Goal: Task Accomplishment & Management: Use online tool/utility

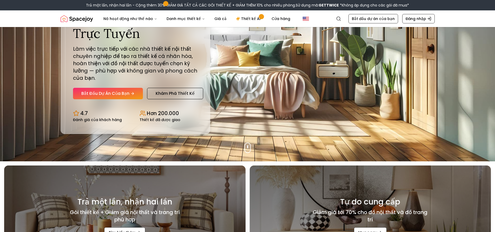
scroll to position [62, 0]
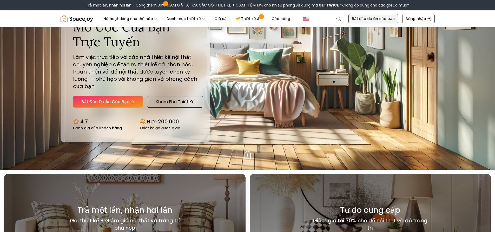
click at [389, 18] on font "Bắt đầu dự án của bạn" at bounding box center [373, 18] width 43 height 5
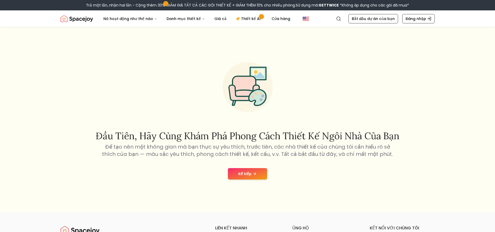
drag, startPoint x: 264, startPoint y: 166, endPoint x: 261, endPoint y: 172, distance: 6.9
click at [263, 169] on div "Kế tiếp" at bounding box center [247, 174] width 487 height 20
click at [261, 172] on button "Kế tiếp" at bounding box center [247, 173] width 39 height 11
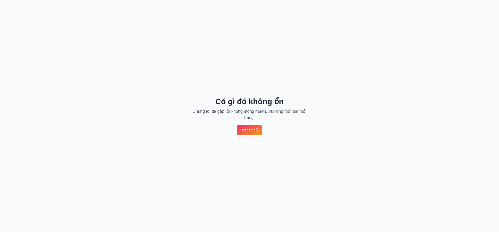
drag, startPoint x: 266, startPoint y: 140, endPoint x: 256, endPoint y: 131, distance: 12.7
click at [264, 138] on div "Có gì đó không ổn Chúng tôi đã gặp lỗi không mong muốn. Vui lòng thử làm mới tr…" at bounding box center [249, 116] width 499 height 232
click at [256, 131] on font "Trang chủ" at bounding box center [249, 130] width 17 height 4
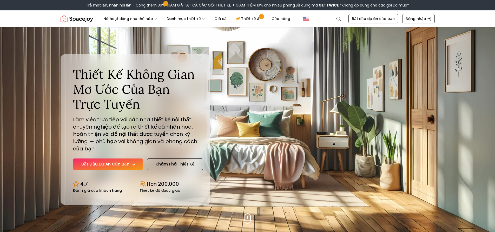
click at [119, 161] on font "Bắt đầu dự án của bạn" at bounding box center [105, 164] width 48 height 6
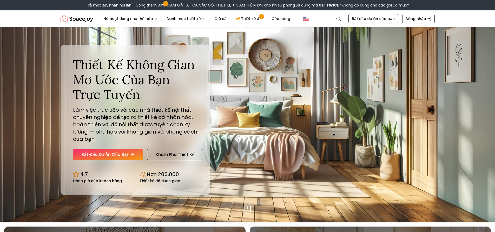
scroll to position [52, 0]
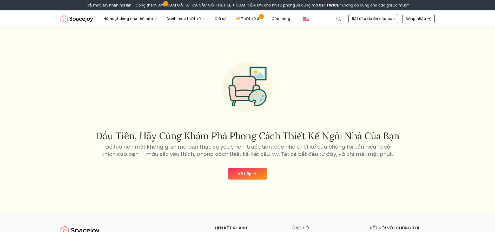
click at [265, 171] on button "Kế tiếp" at bounding box center [247, 173] width 39 height 11
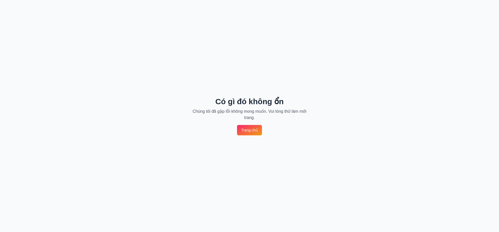
click at [256, 128] on font "Trang chủ" at bounding box center [249, 130] width 17 height 4
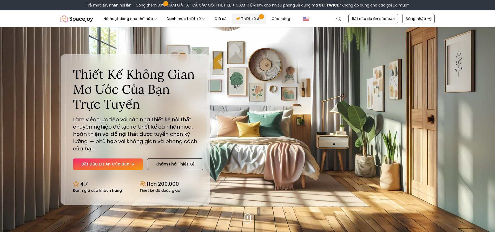
click at [249, 17] on font "Thiết kế AI" at bounding box center [251, 18] width 20 height 5
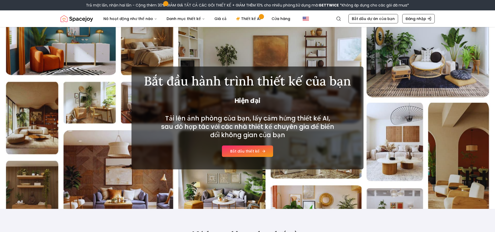
click at [258, 149] on font "Bắt đầu thiết kế" at bounding box center [244, 151] width 29 height 5
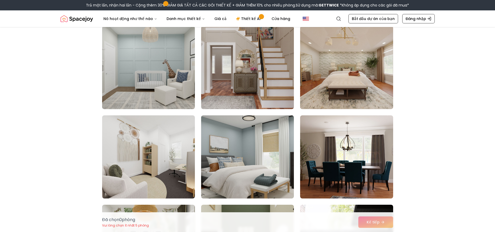
scroll to position [858, 0]
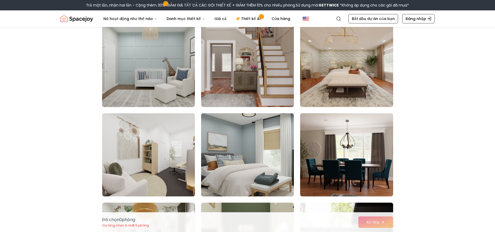
click at [269, 151] on img at bounding box center [248, 154] width 98 height 87
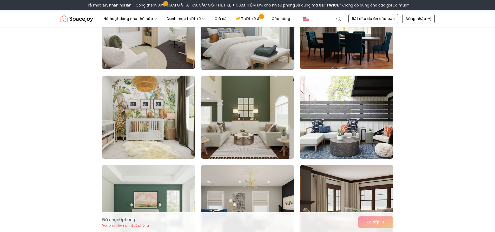
scroll to position [988, 0]
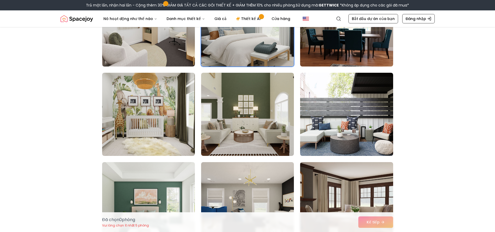
click at [381, 223] on div "Đã chọn 0 phòng Vui lòng chọn ít nhất 5 phòng Kế tiếp" at bounding box center [248, 222] width 300 height 20
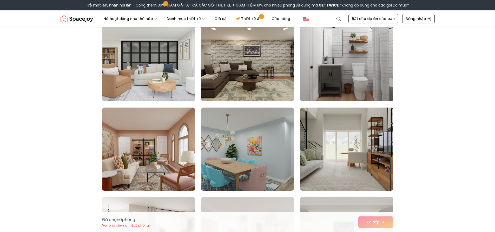
scroll to position [1586, 0]
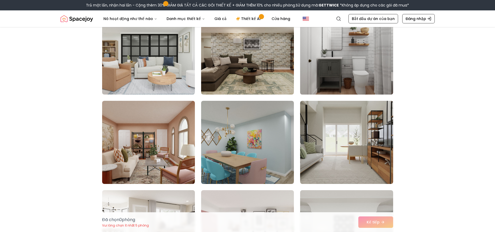
click at [368, 75] on img at bounding box center [347, 52] width 98 height 87
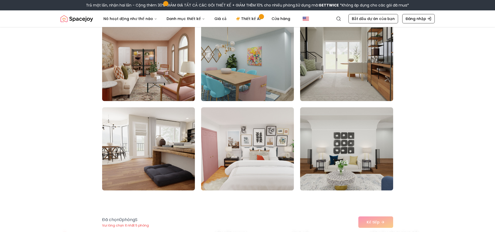
scroll to position [1690, 0]
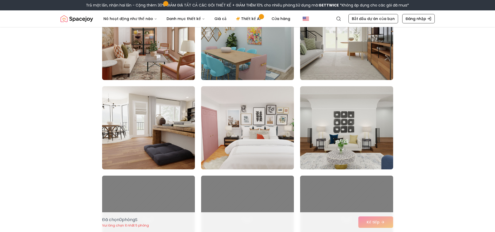
click at [376, 223] on div "Đã chọn 0 phòng S Vui lòng chọn ít nhất 5 phòng Kế tiếp" at bounding box center [248, 222] width 300 height 20
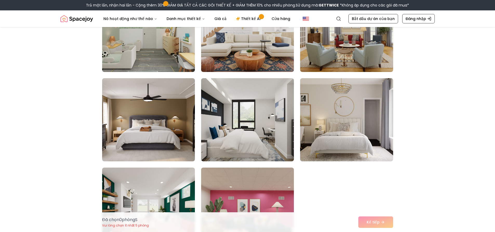
scroll to position [2262, 0]
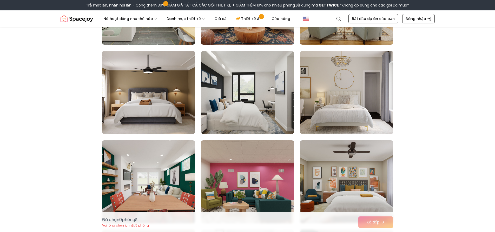
click at [133, 97] on img at bounding box center [149, 92] width 98 height 87
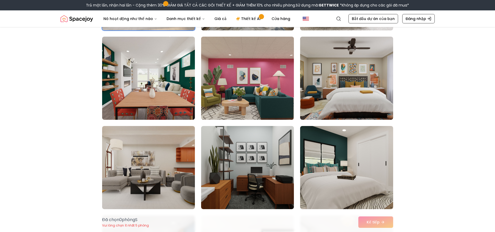
scroll to position [2366, 0]
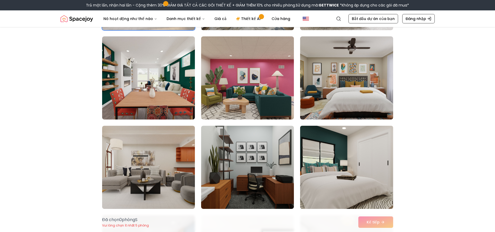
click at [336, 164] on img at bounding box center [347, 167] width 98 height 87
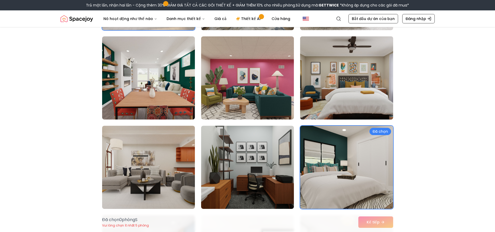
click at [353, 91] on img at bounding box center [347, 77] width 98 height 87
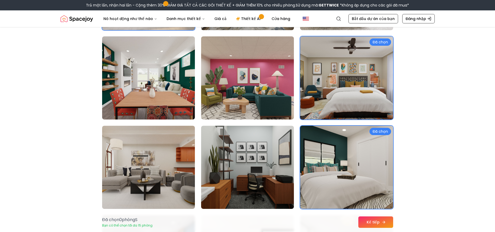
click at [375, 221] on font "Kế tiếp" at bounding box center [373, 222] width 13 height 5
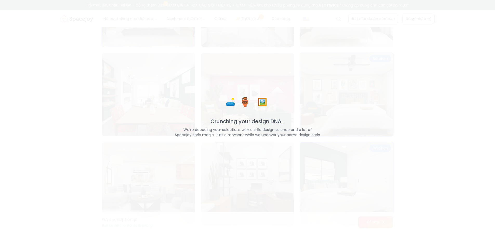
scroll to position [2383, 0]
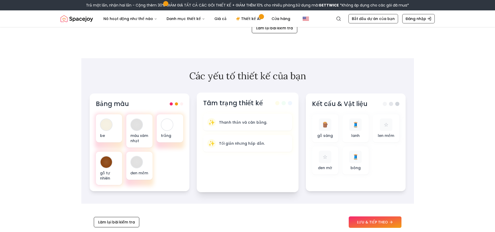
scroll to position [182, 0]
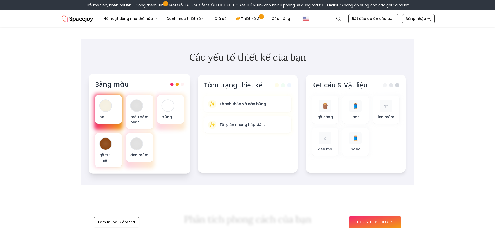
drag, startPoint x: 109, startPoint y: 136, endPoint x: 109, endPoint y: 100, distance: 36.1
click at [109, 138] on div at bounding box center [106, 144] width 12 height 12
click at [109, 100] on div at bounding box center [106, 106] width 12 height 12
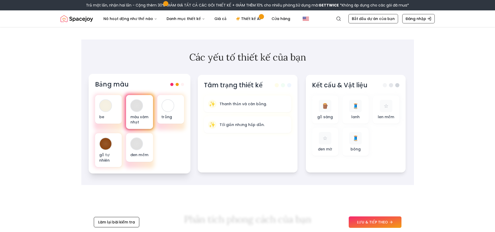
click at [139, 100] on div at bounding box center [137, 106] width 12 height 12
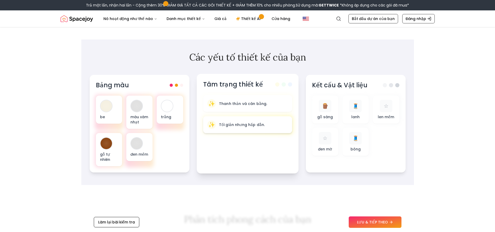
click at [273, 121] on div "✨ Tối giản nhưng hấp dẫn." at bounding box center [247, 125] width 81 height 9
click at [329, 102] on div "🪵 gỗ sáng" at bounding box center [324, 109] width 18 height 20
click at [330, 102] on div "🪵 gỗ sáng" at bounding box center [324, 109] width 18 height 20
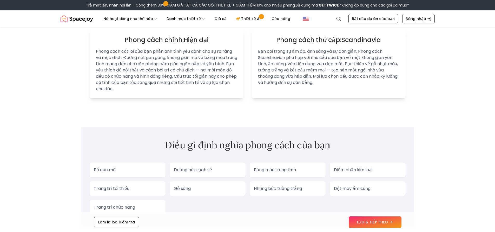
scroll to position [390, 0]
click at [367, 220] on font "LƯU & TIẾP THEO" at bounding box center [372, 222] width 31 height 5
